Goal: Task Accomplishment & Management: Manage account settings

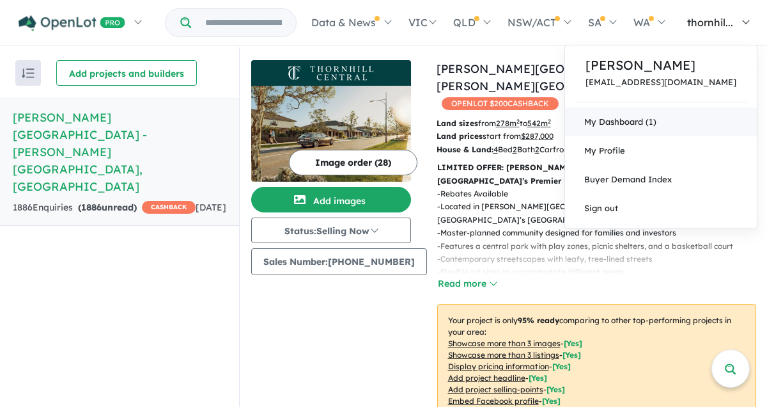
click at [644, 123] on link "My Dashboard (1)" at bounding box center [661, 121] width 192 height 29
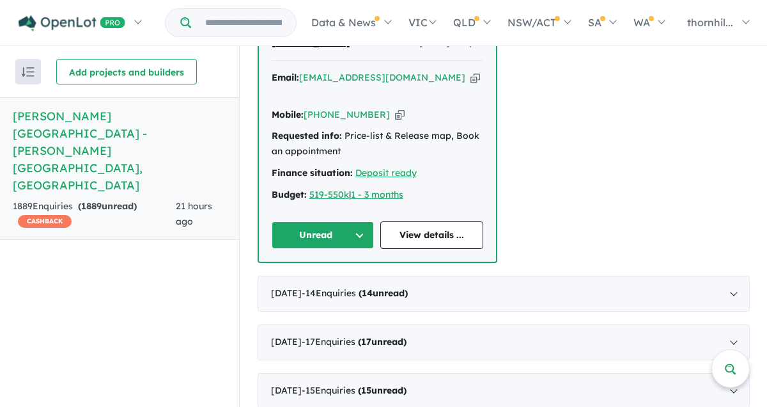
scroll to position [918, 0]
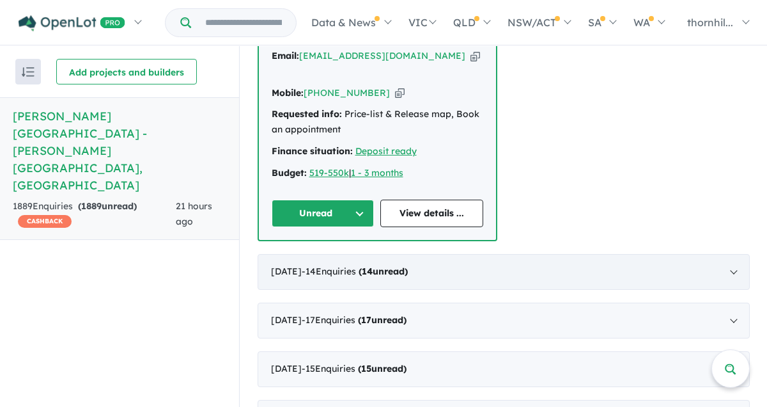
click at [704, 254] on div "September 2025 - 14 Enquir ies ( 14 unread)" at bounding box center [504, 272] width 492 height 36
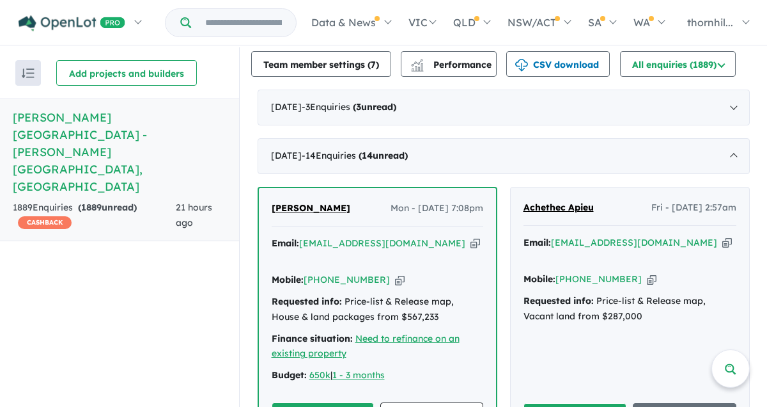
scroll to position [494, 0]
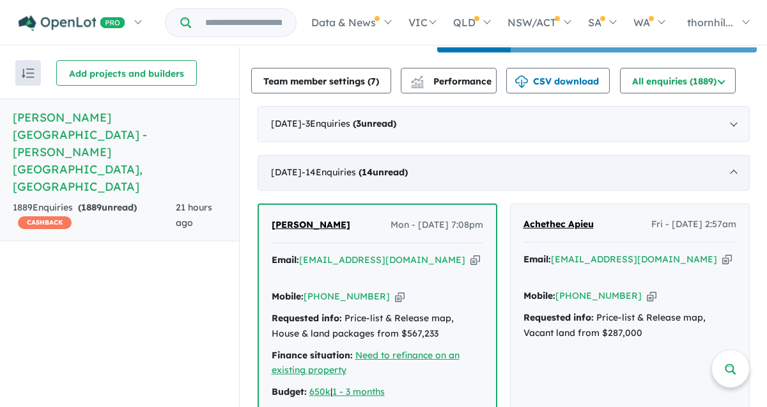
click at [474, 171] on div "September 2025 - 14 Enquir ies ( 14 unread)" at bounding box center [504, 173] width 492 height 36
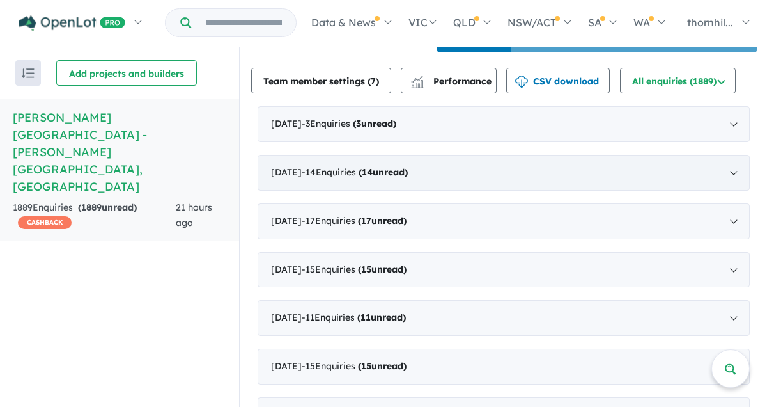
click at [727, 166] on div "September 2025 - 14 Enquir ies ( 14 unread)" at bounding box center [504, 173] width 492 height 36
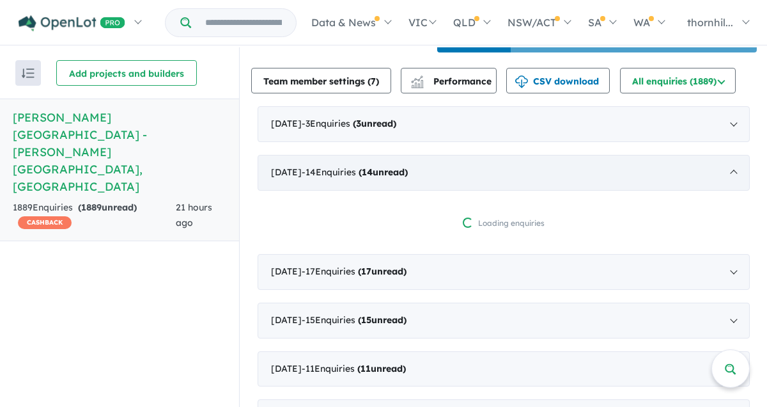
scroll to position [1, 0]
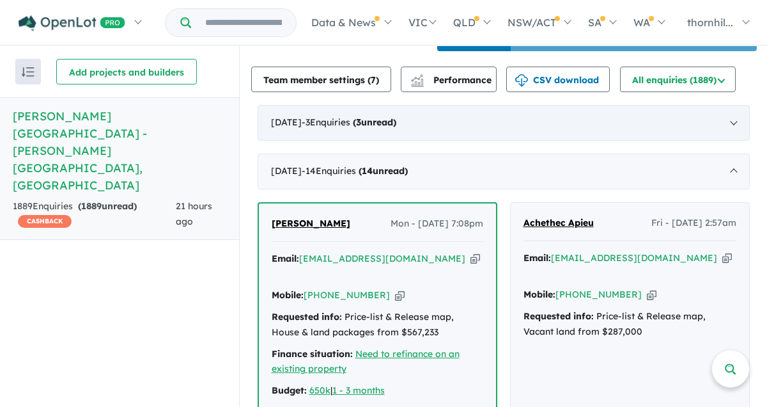
click at [543, 116] on div "October 2025 - 3 Enquir ies ( 3 unread)" at bounding box center [504, 123] width 492 height 36
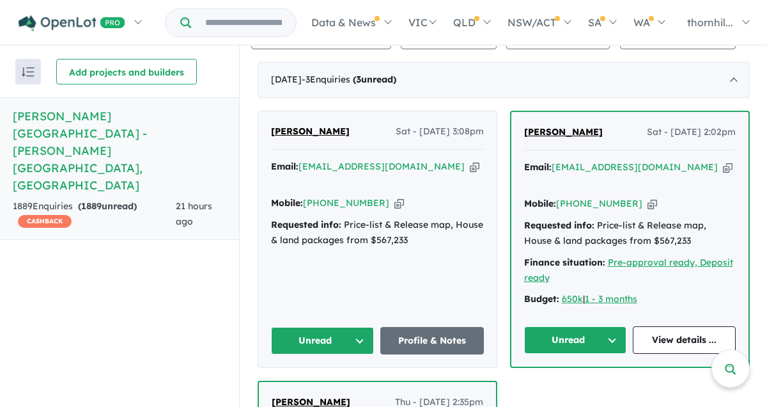
scroll to position [494, 0]
